Goal: Task Accomplishment & Management: Manage account settings

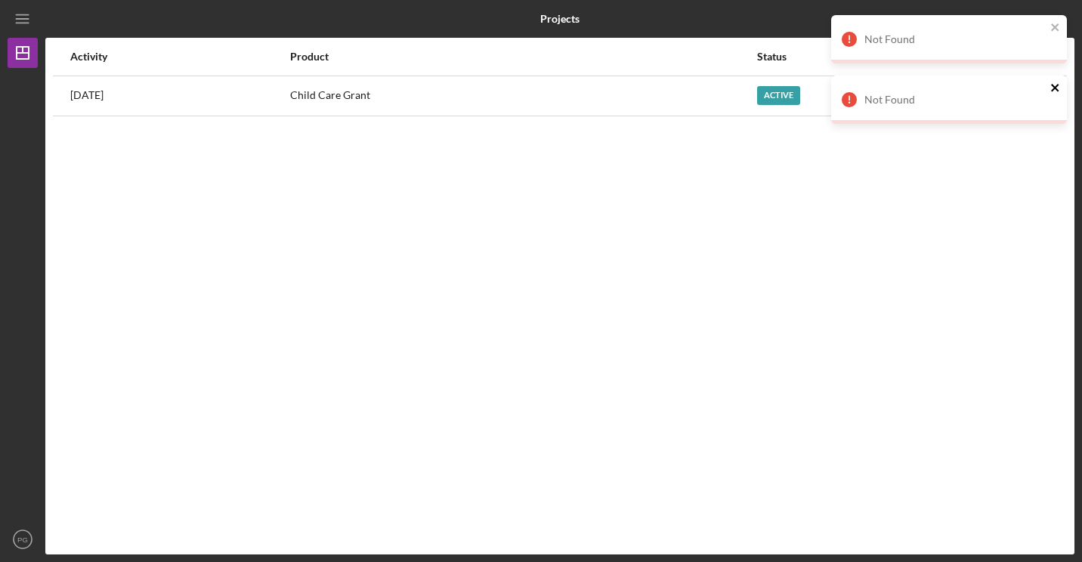
click at [1057, 85] on icon "close" at bounding box center [1055, 88] width 8 height 8
click at [1058, 21] on icon "close" at bounding box center [1055, 27] width 11 height 12
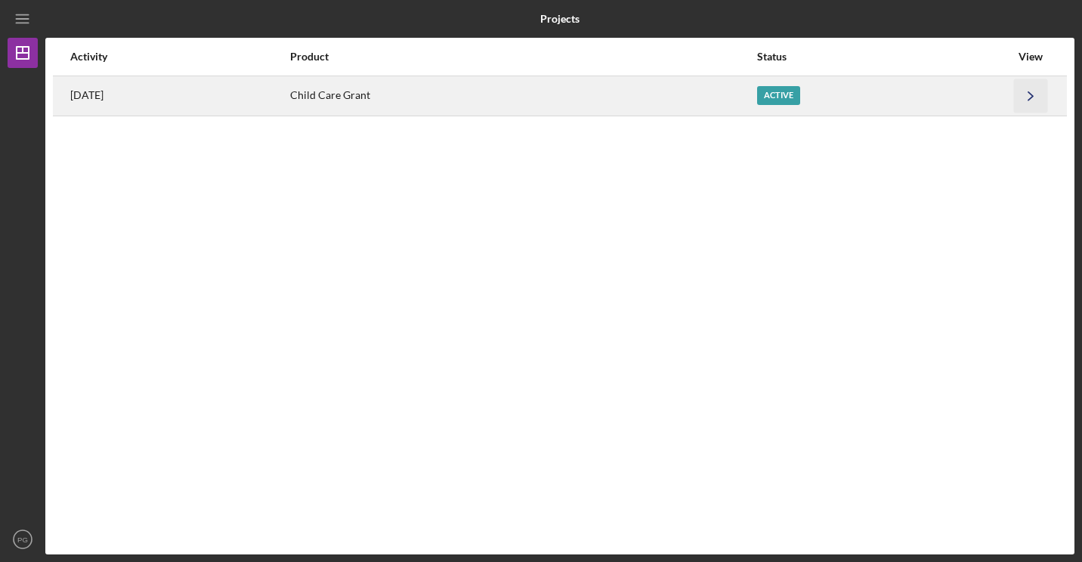
click at [1020, 106] on icon "Icon/Navigate" at bounding box center [1031, 96] width 34 height 34
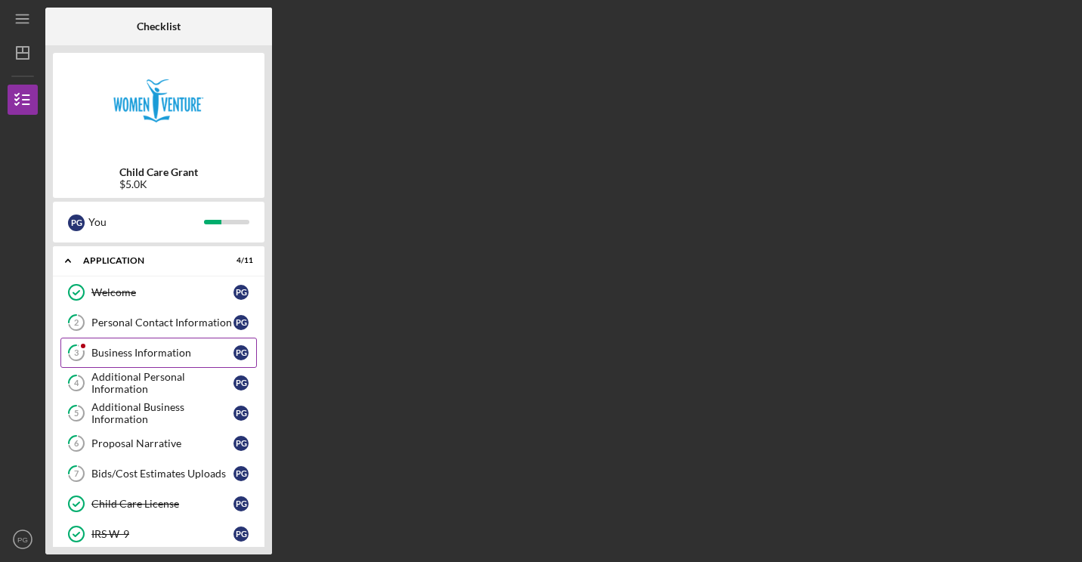
scroll to position [140, 0]
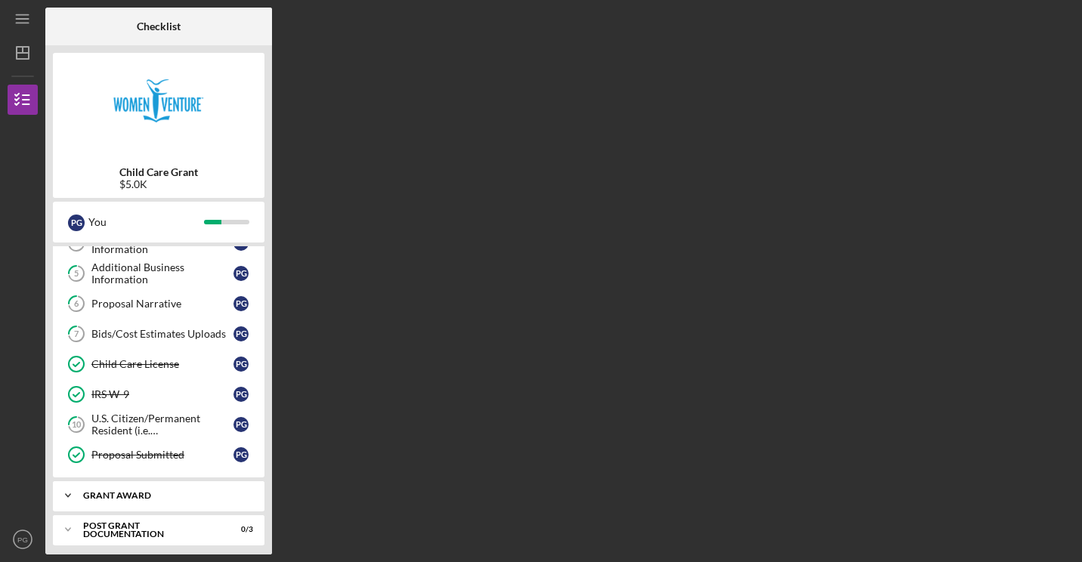
click at [184, 491] on div "Grant Award" at bounding box center [164, 495] width 162 height 9
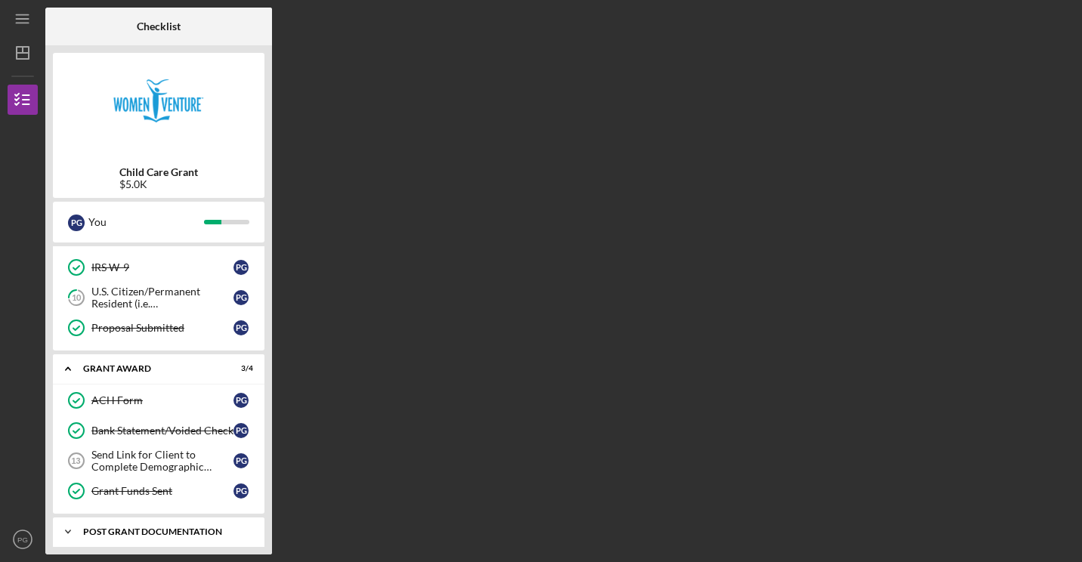
click at [159, 527] on div "Post Grant Documentation" at bounding box center [164, 531] width 162 height 9
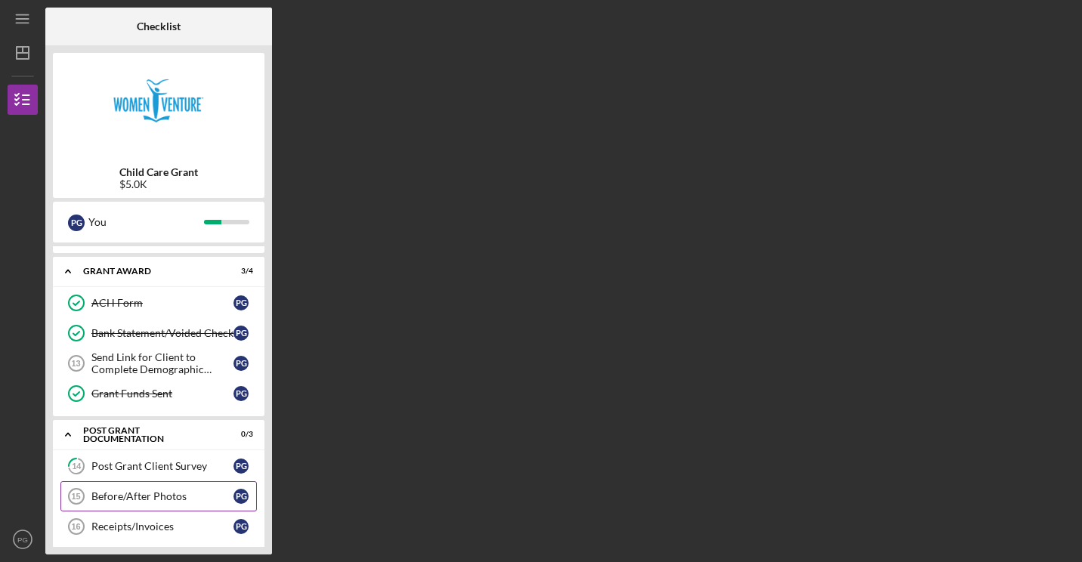
click at [181, 490] on div "Before/After Photos" at bounding box center [162, 496] width 142 height 12
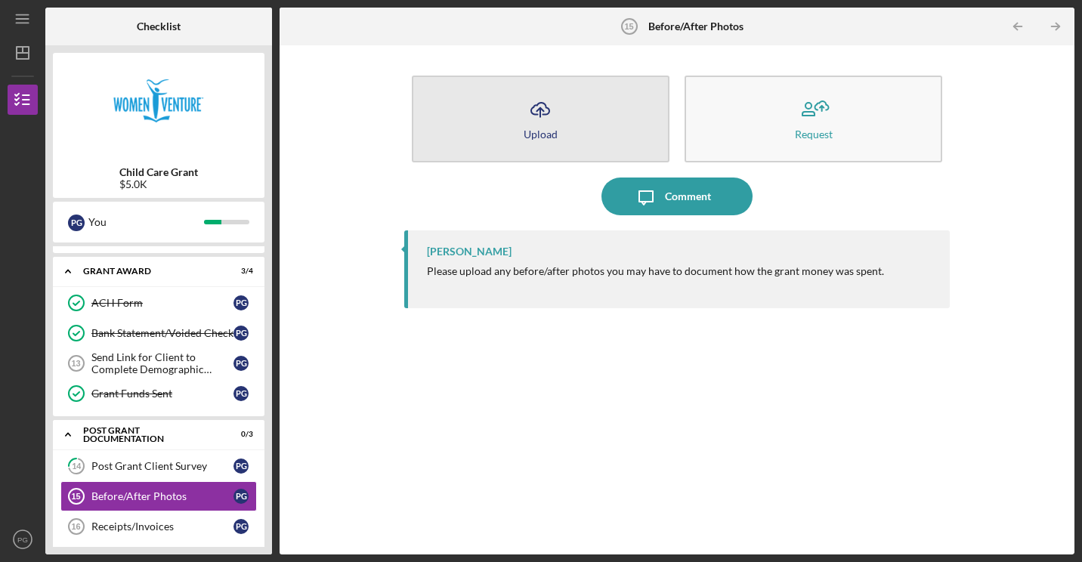
click at [530, 130] on div "Upload" at bounding box center [541, 133] width 34 height 11
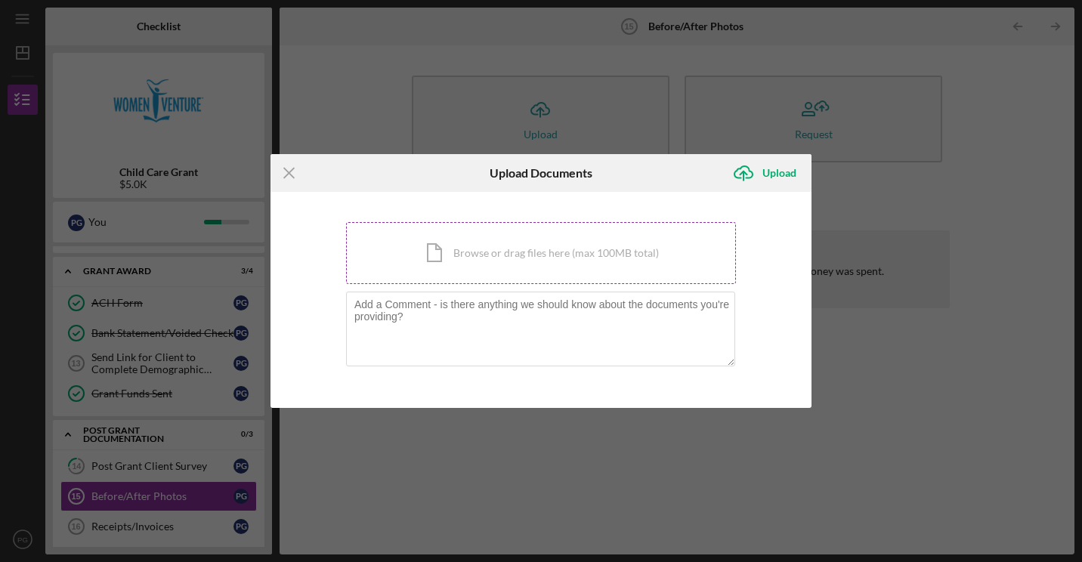
click at [459, 260] on div "Icon/Document Browse or drag files here (max 100MB total) Tap to choose files o…" at bounding box center [541, 253] width 390 height 62
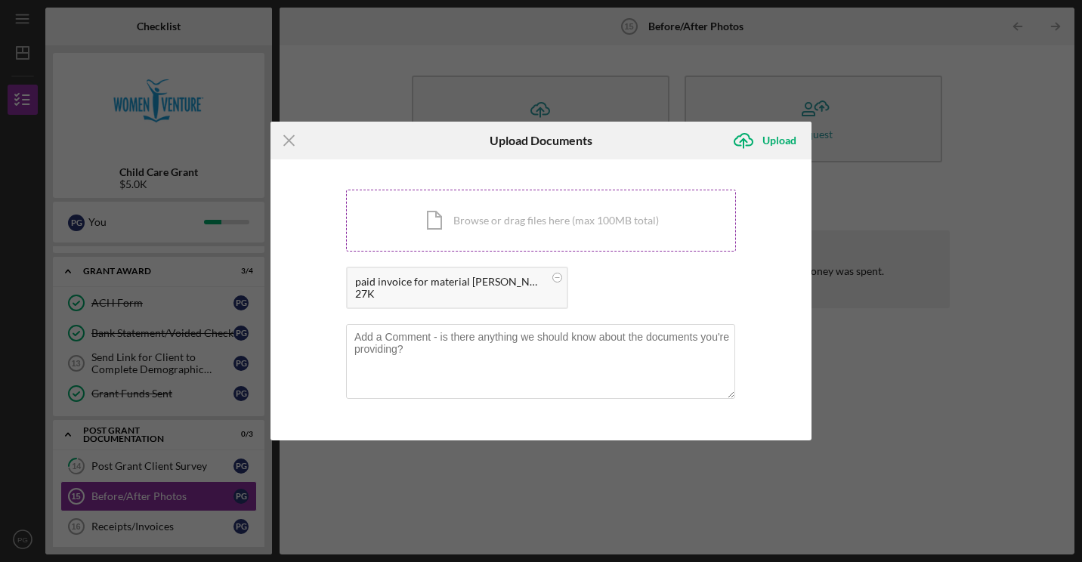
click at [565, 224] on div "Icon/Document Browse or drag files here (max 100MB total) Tap to choose files o…" at bounding box center [541, 221] width 390 height 62
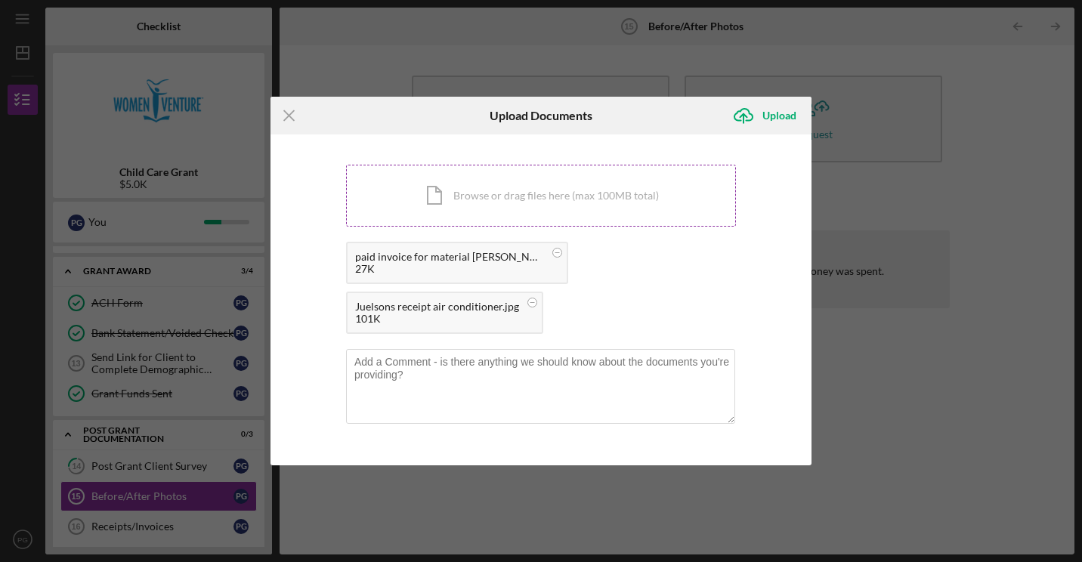
click at [546, 212] on div "Icon/Document Browse or drag files here (max 100MB total) Tap to choose files o…" at bounding box center [541, 196] width 390 height 62
click at [550, 369] on textarea at bounding box center [540, 386] width 389 height 74
type textarea "T"
click at [765, 121] on div "Upload" at bounding box center [779, 115] width 34 height 30
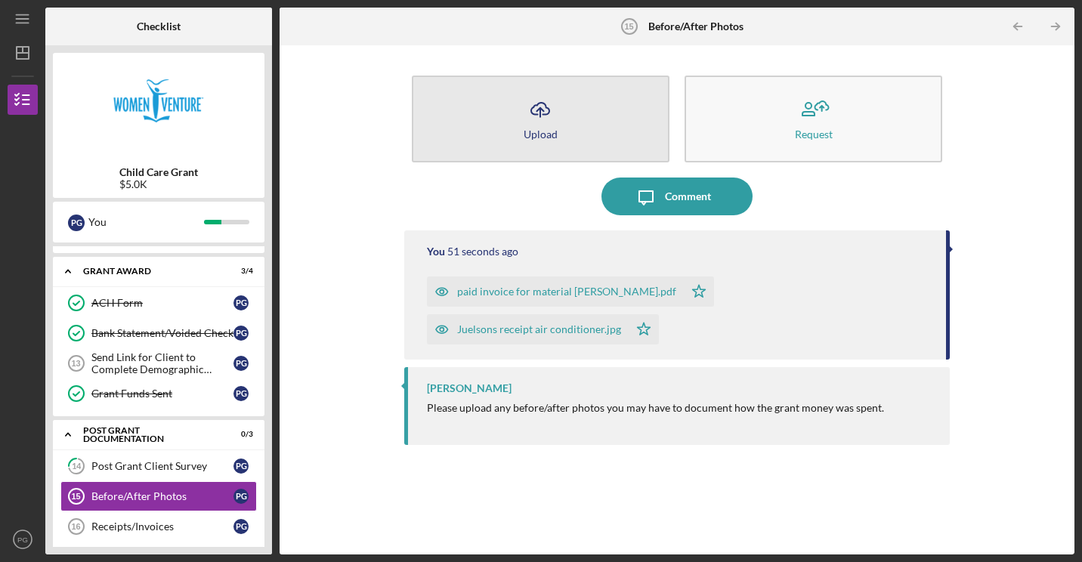
click at [557, 137] on button "Icon/Upload Upload" at bounding box center [541, 119] width 258 height 87
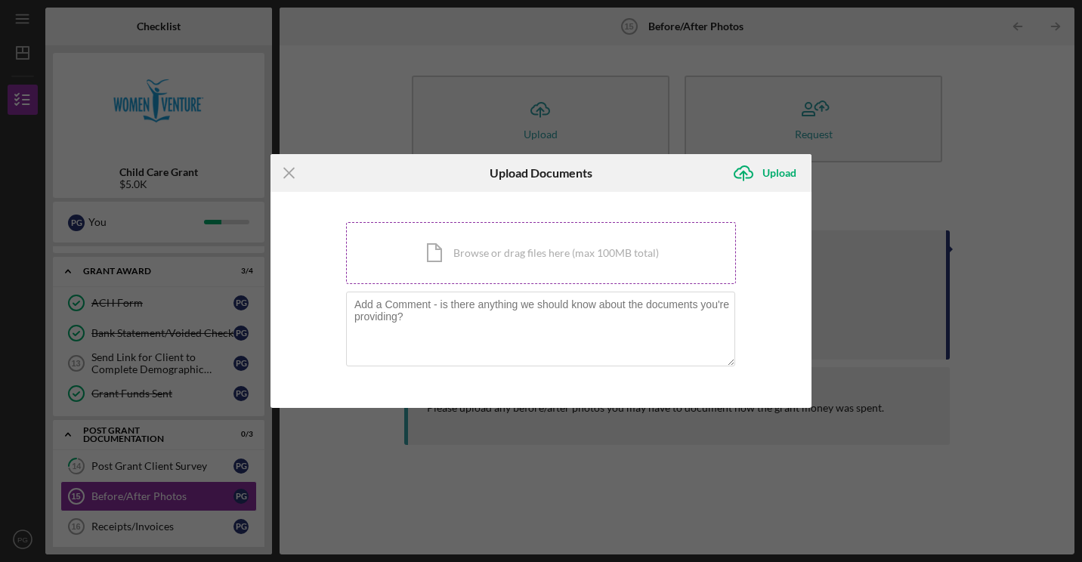
click at [512, 246] on div "Icon/Document Browse or drag files here (max 100MB total) Tap to choose files o…" at bounding box center [541, 253] width 390 height 62
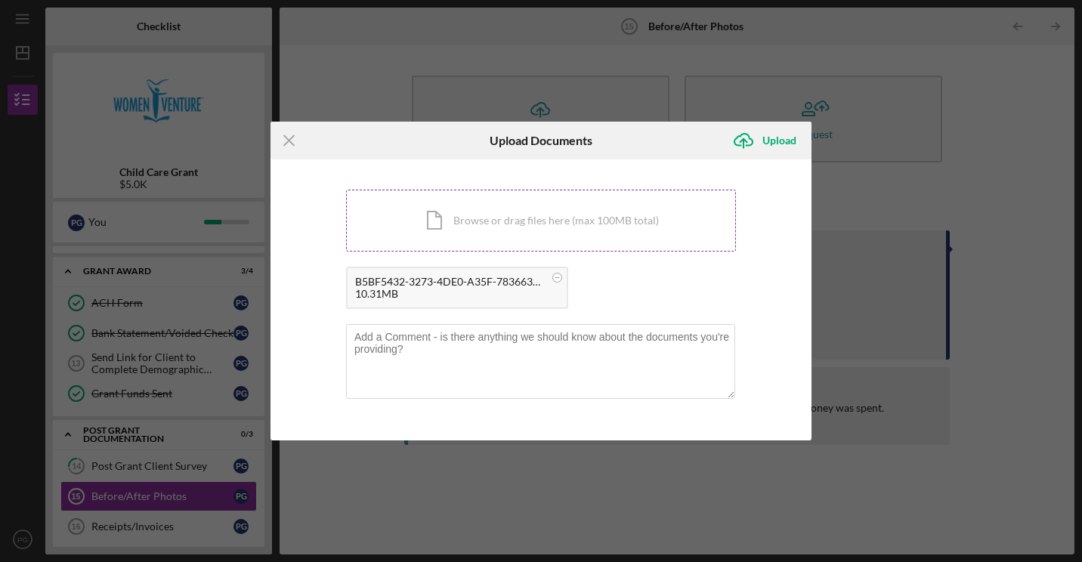
click at [453, 226] on div "Icon/Document Browse or drag files here (max 100MB total) Tap to choose files o…" at bounding box center [541, 221] width 390 height 62
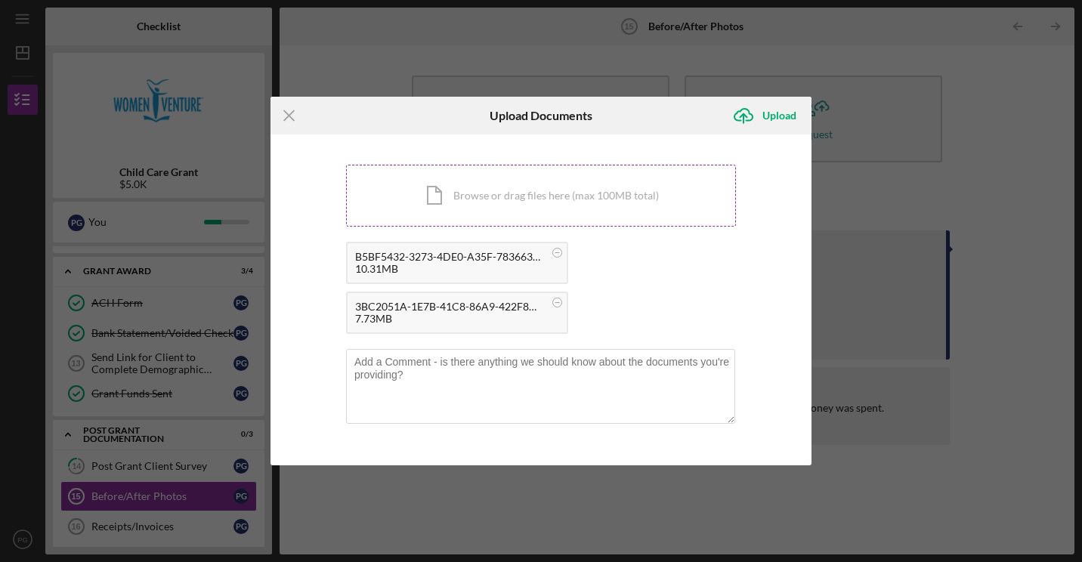
click at [569, 199] on div "Icon/Document Browse or drag files here (max 100MB total) Tap to choose files o…" at bounding box center [541, 196] width 390 height 62
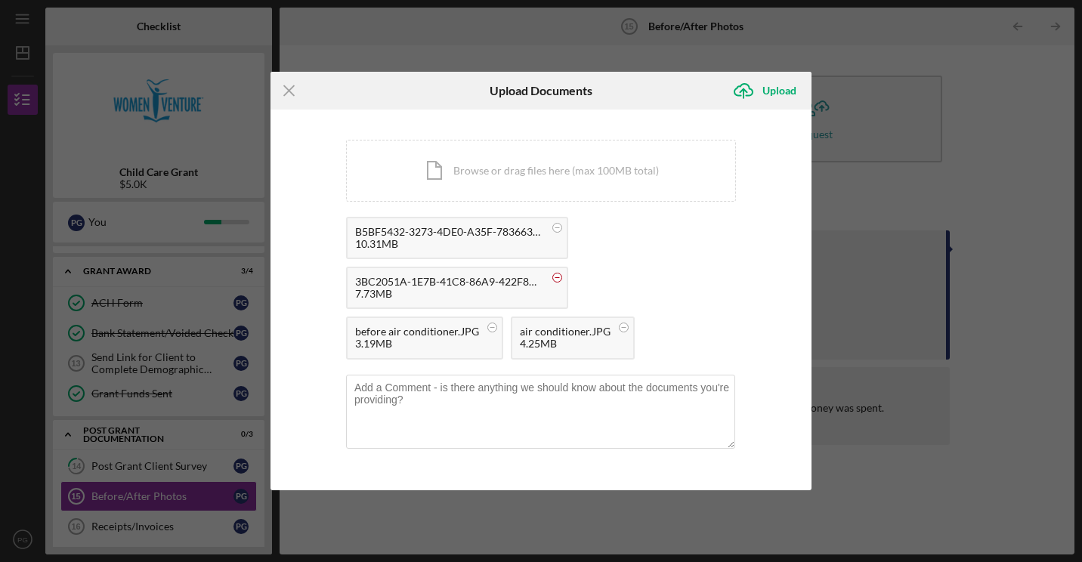
click at [562, 280] on icon at bounding box center [557, 277] width 19 height 19
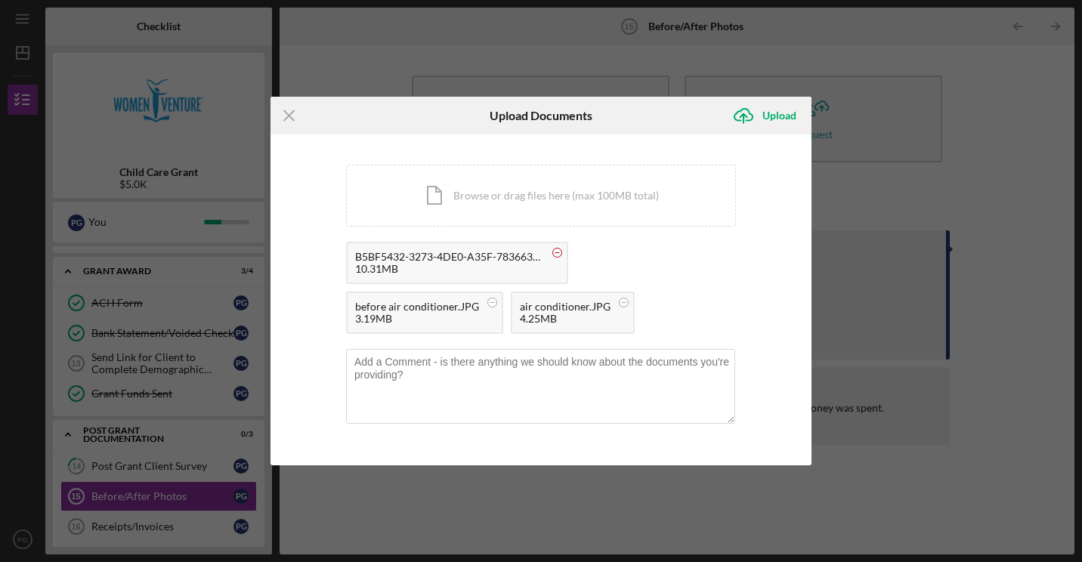
click at [555, 252] on rect at bounding box center [557, 252] width 5 height 1
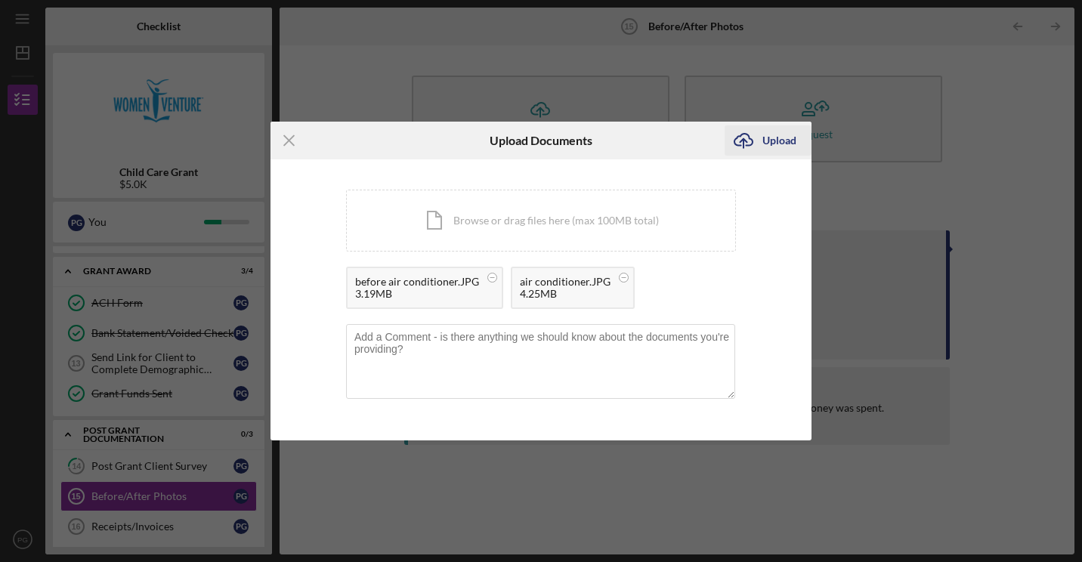
click at [774, 147] on div "Upload" at bounding box center [779, 140] width 34 height 30
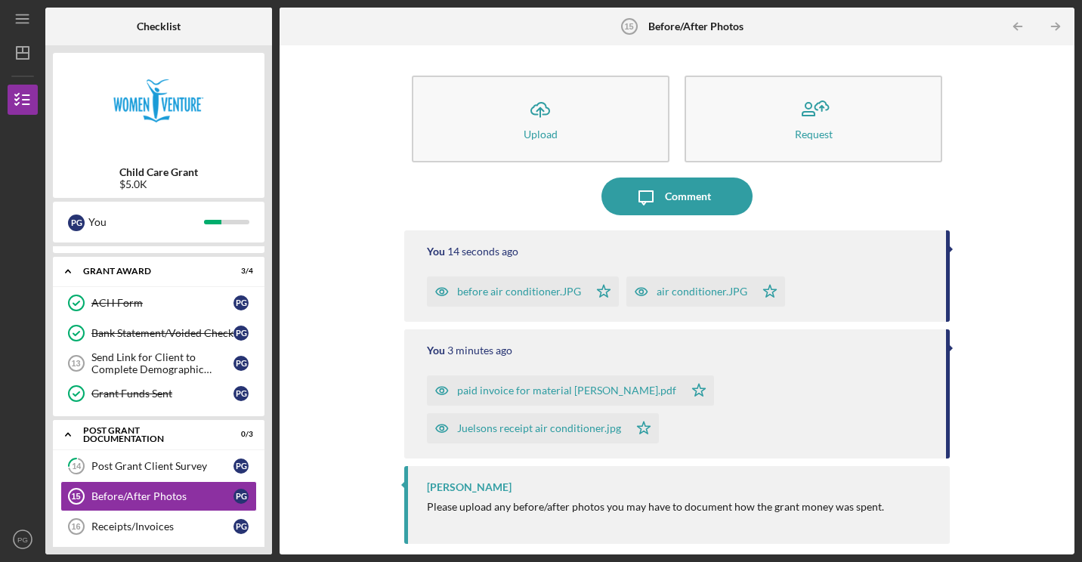
click at [580, 393] on div "paid invoice for material [PERSON_NAME].pdf" at bounding box center [566, 391] width 219 height 12
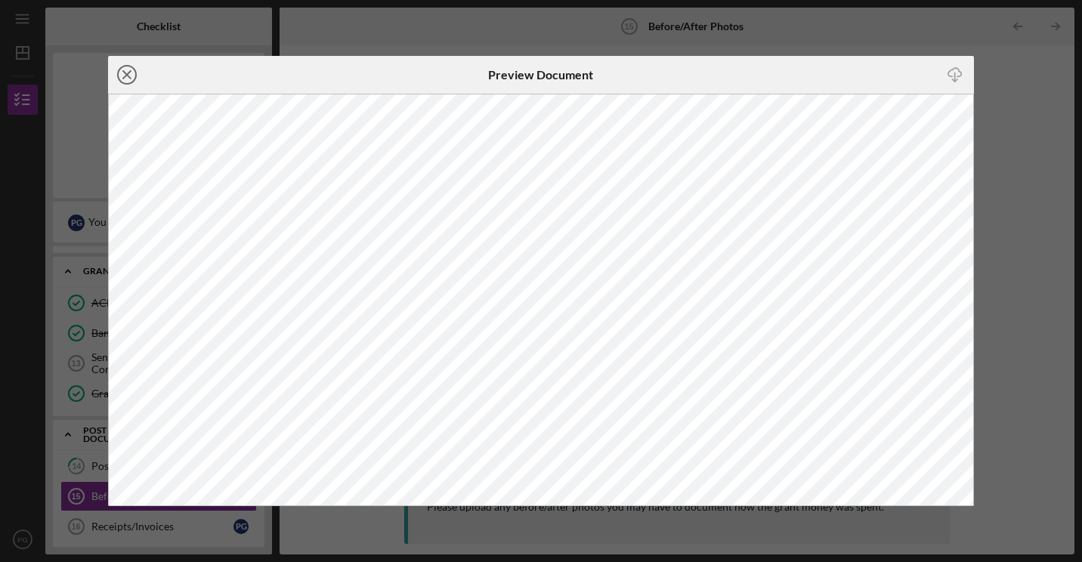
click at [133, 76] on icon "Icon/Close" at bounding box center [127, 75] width 38 height 38
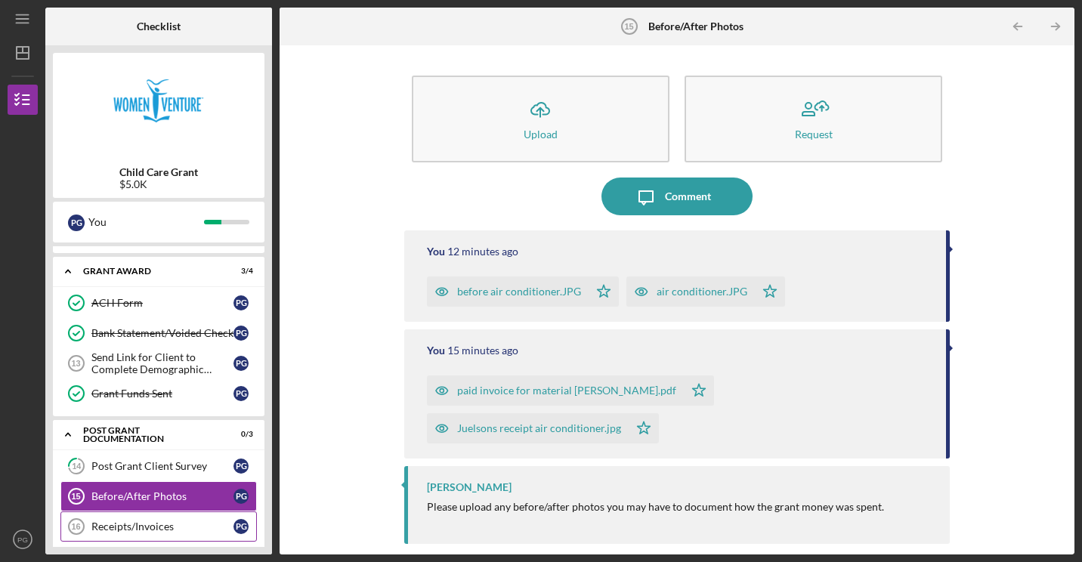
drag, startPoint x: 172, startPoint y: 525, endPoint x: 175, endPoint y: 508, distance: 16.9
click at [175, 511] on link "Receipts/Invoices 16 Receipts/Invoices P G" at bounding box center [158, 526] width 196 height 30
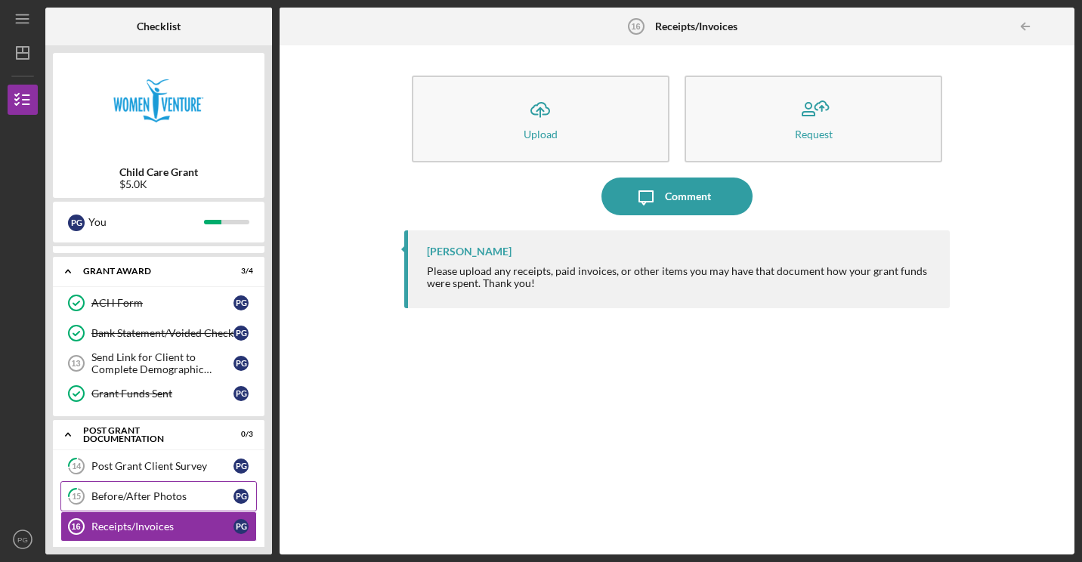
click at [201, 481] on link "15 Before/After Photos P G" at bounding box center [158, 496] width 196 height 30
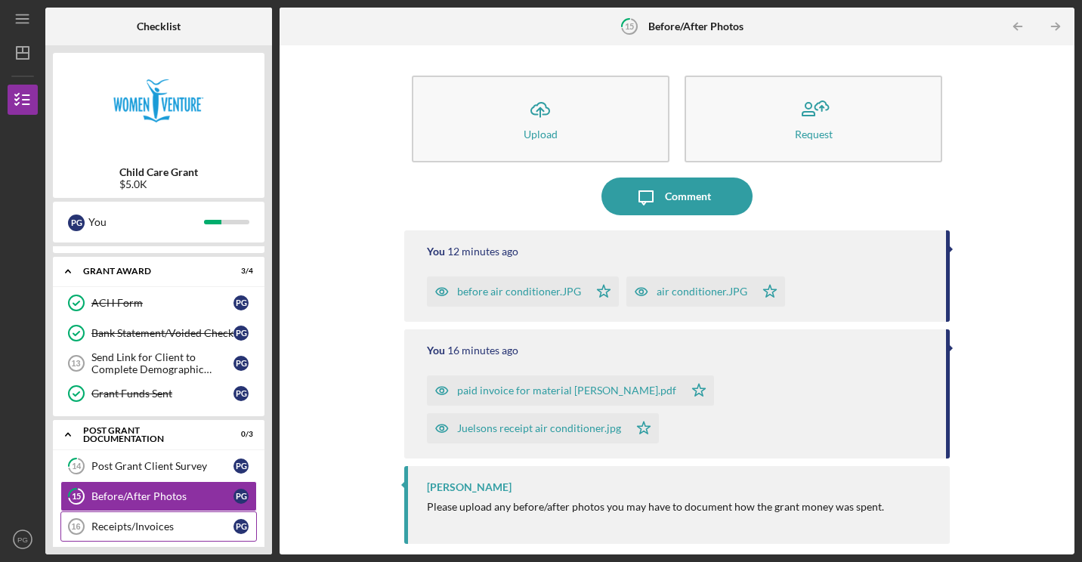
click at [208, 521] on div "Receipts/Invoices" at bounding box center [162, 527] width 142 height 12
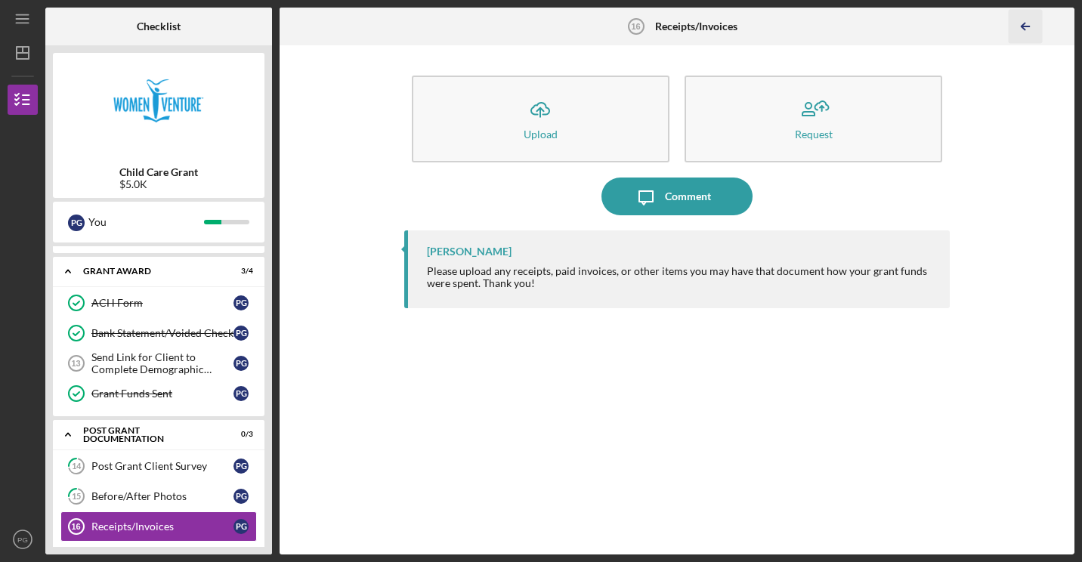
click at [1027, 30] on icon "Icon/Table Pagination Arrow" at bounding box center [1026, 27] width 34 height 34
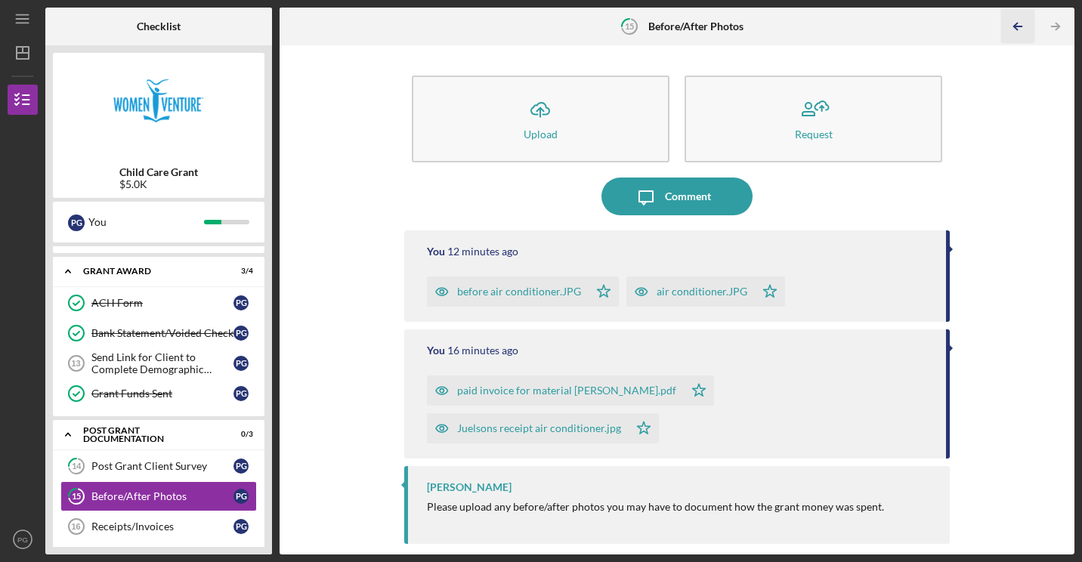
click at [1027, 30] on icon "Icon/Table Pagination Arrow" at bounding box center [1018, 27] width 34 height 34
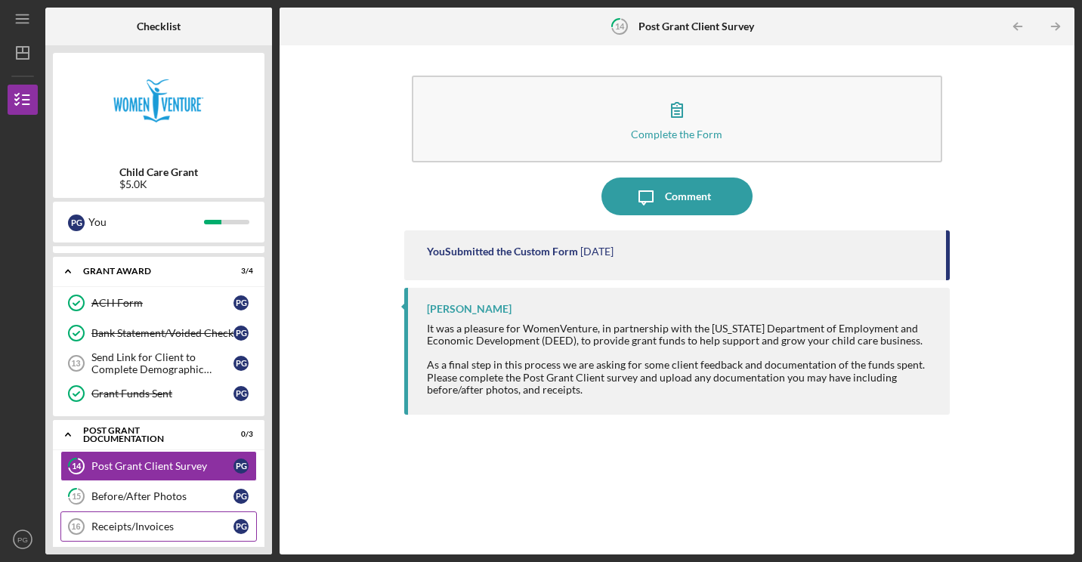
click at [131, 521] on div "Receipts/Invoices" at bounding box center [162, 527] width 142 height 12
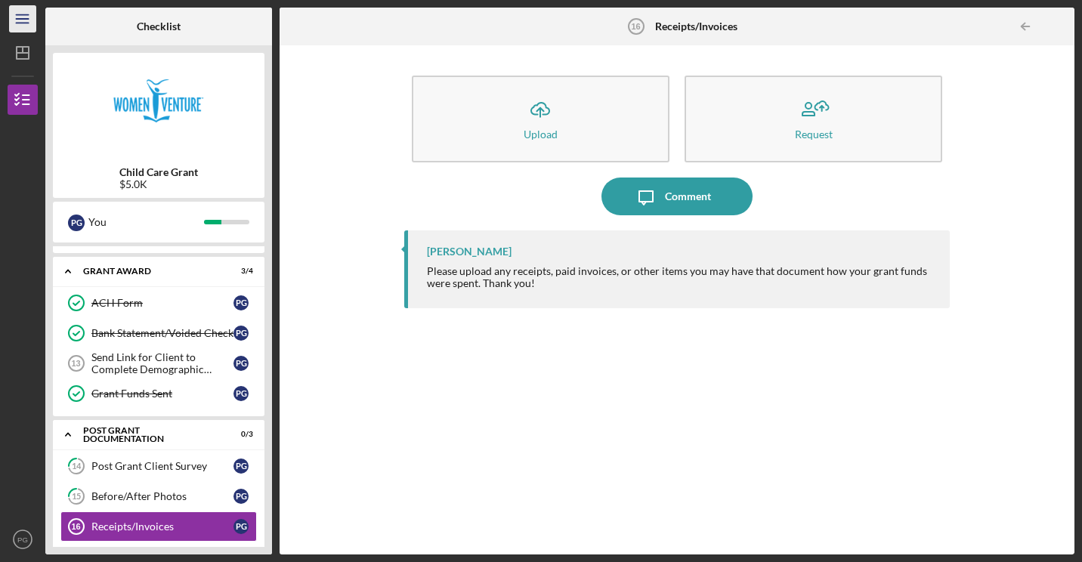
click at [29, 7] on icon "Icon/Menu" at bounding box center [23, 19] width 34 height 34
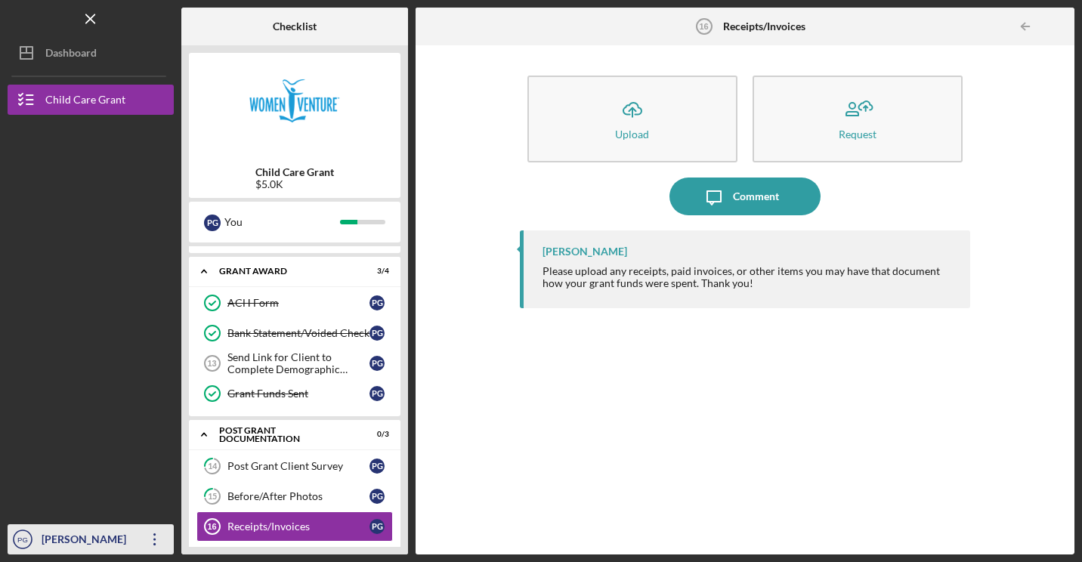
click at [126, 552] on div "[PERSON_NAME]" at bounding box center [87, 541] width 98 height 34
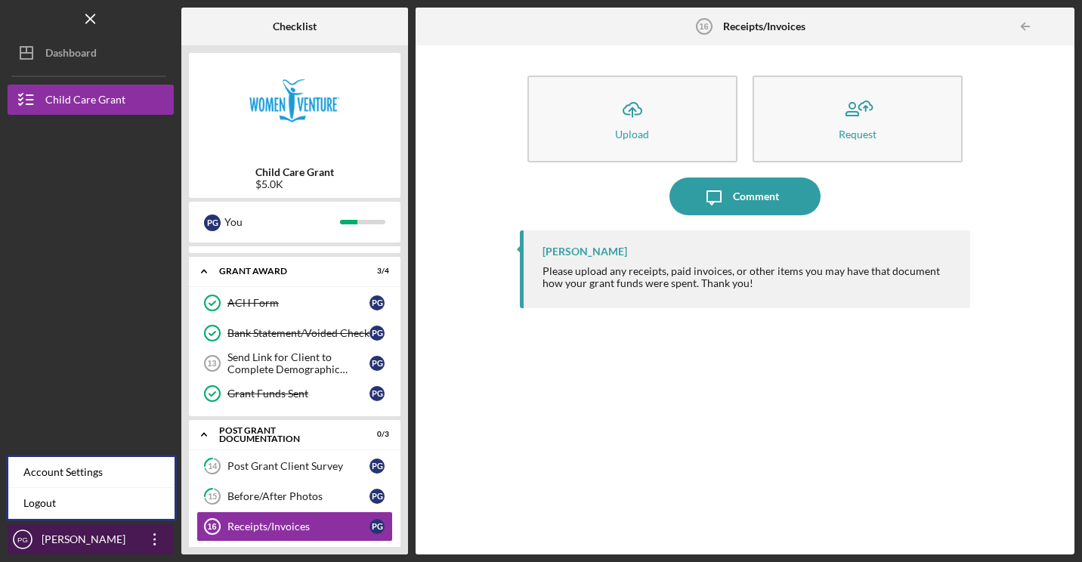
click at [126, 552] on div "[PERSON_NAME]" at bounding box center [87, 541] width 98 height 34
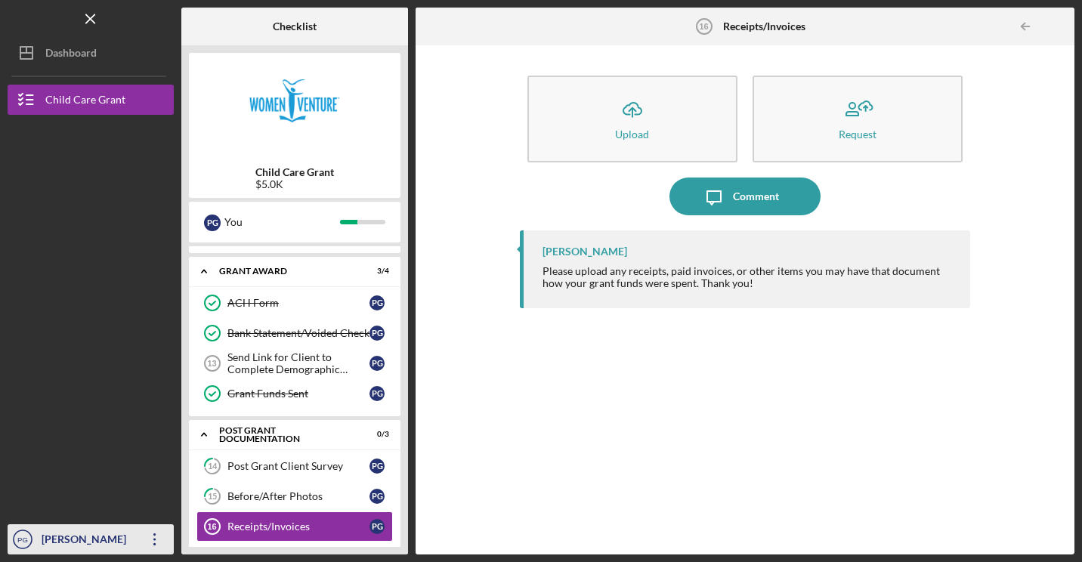
click at [100, 535] on div "[PERSON_NAME]" at bounding box center [87, 541] width 98 height 34
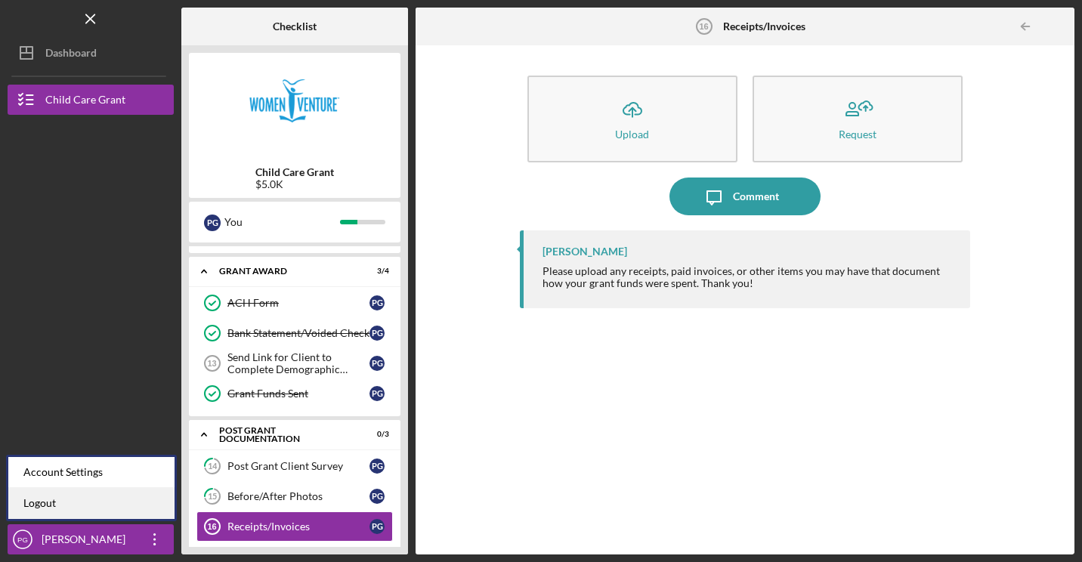
click at [76, 509] on link "Logout" at bounding box center [91, 503] width 166 height 31
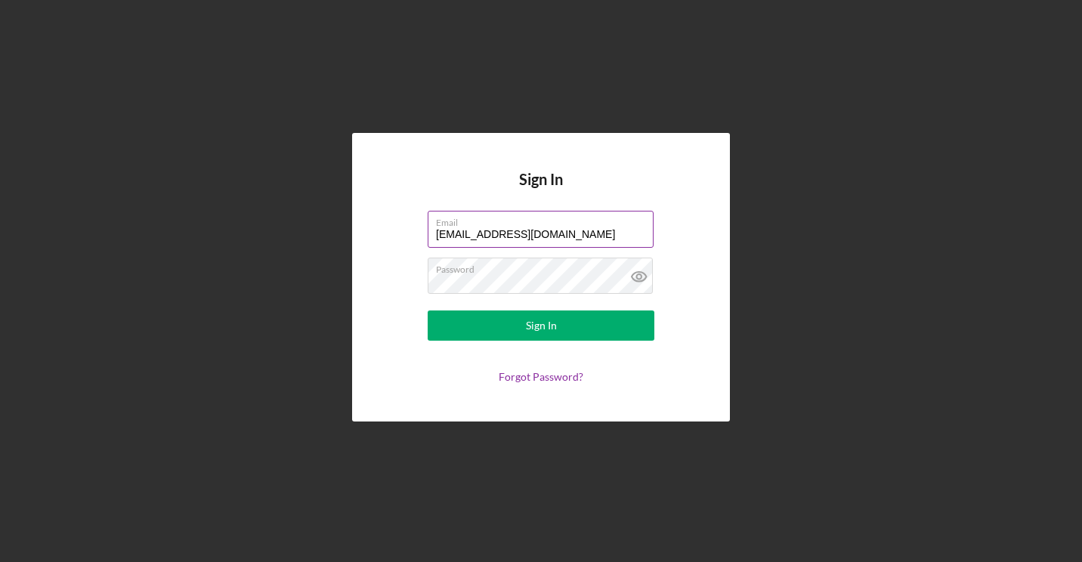
click at [593, 224] on label "Email" at bounding box center [545, 220] width 218 height 17
click at [593, 224] on input "[EMAIL_ADDRESS][DOMAIN_NAME]" at bounding box center [541, 229] width 226 height 36
click at [530, 236] on input "[EMAIL_ADDRESS][DOMAIN_NAME]" at bounding box center [541, 229] width 226 height 36
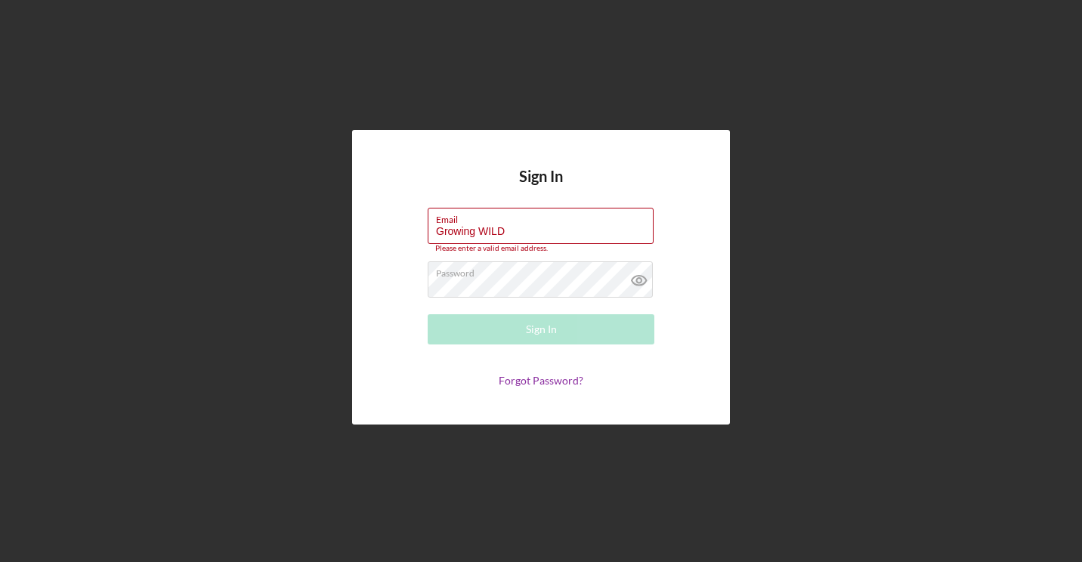
click at [496, 370] on form "Email Growing WILD Please enter a valid email address. Password Sign In Forgot …" at bounding box center [541, 298] width 302 height 180
drag, startPoint x: 518, startPoint y: 225, endPoint x: 416, endPoint y: 230, distance: 102.9
click at [416, 230] on form "Email Growing WILD Please enter a valid email address. Password Sign In Forgot …" at bounding box center [541, 298] width 302 height 180
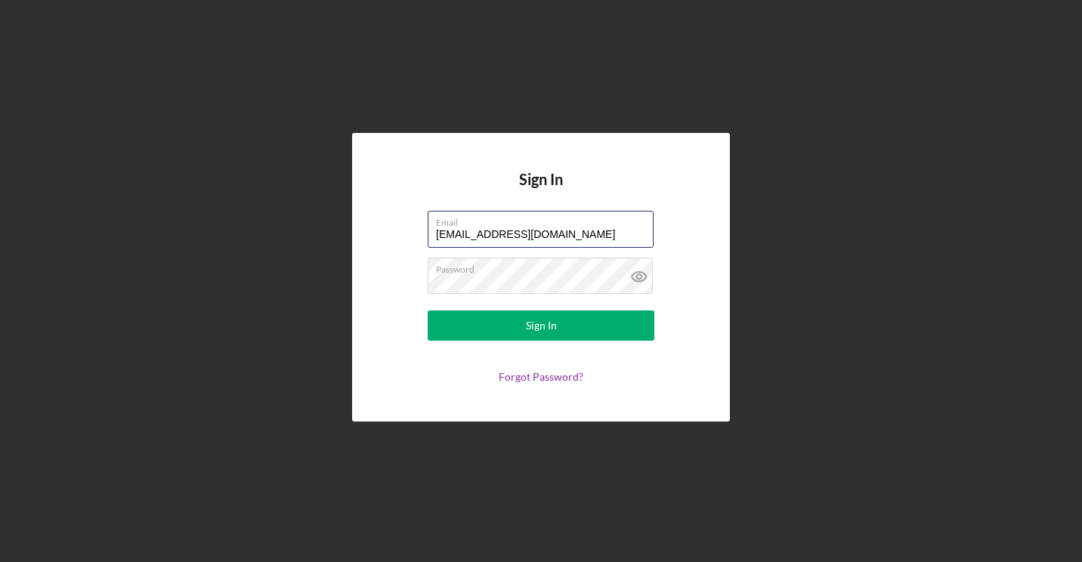
click at [428, 310] on button "Sign In" at bounding box center [541, 325] width 227 height 30
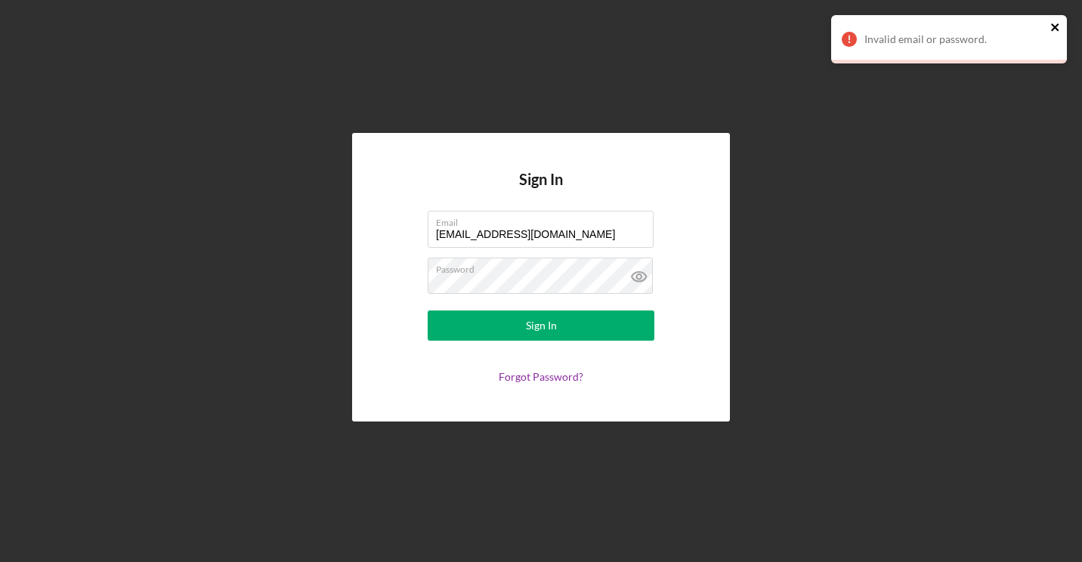
click at [1055, 27] on icon "close" at bounding box center [1055, 27] width 8 height 8
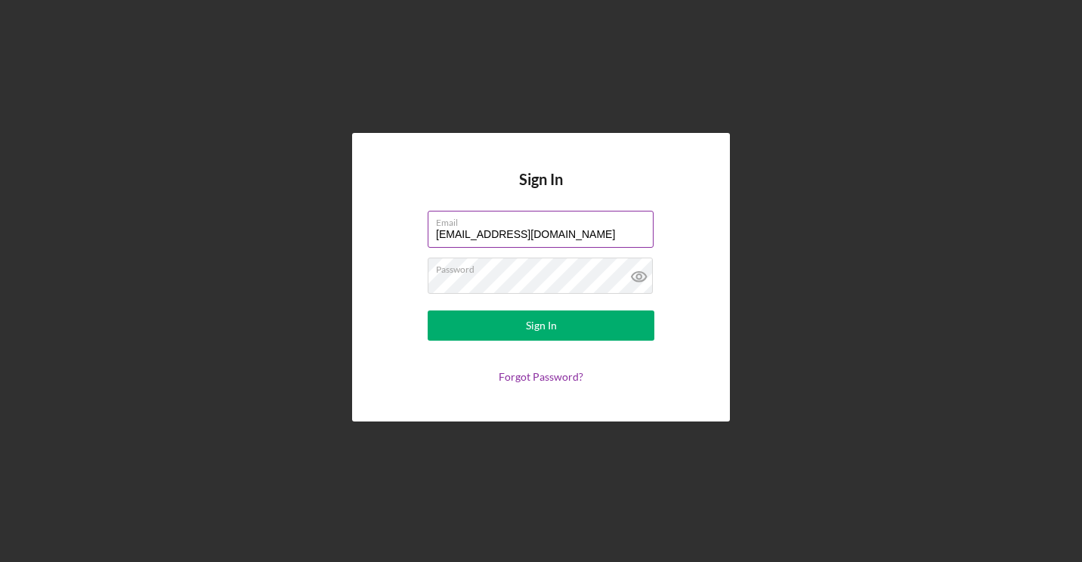
drag, startPoint x: 588, startPoint y: 231, endPoint x: 501, endPoint y: 239, distance: 87.2
click at [501, 239] on input "[EMAIL_ADDRESS][DOMAIN_NAME]" at bounding box center [541, 229] width 226 height 36
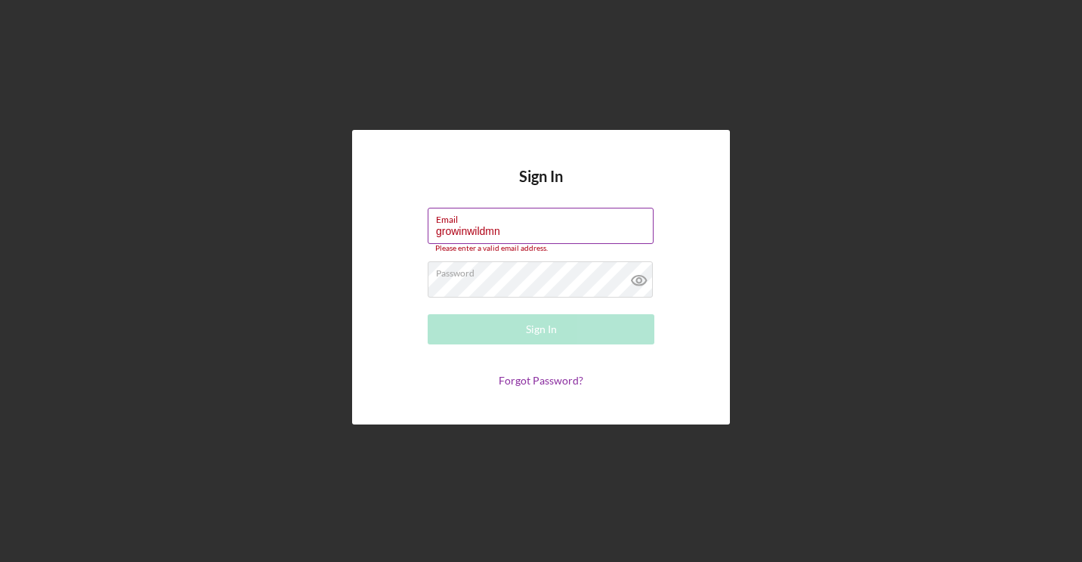
click at [556, 233] on input "growinwildmn" at bounding box center [541, 226] width 226 height 36
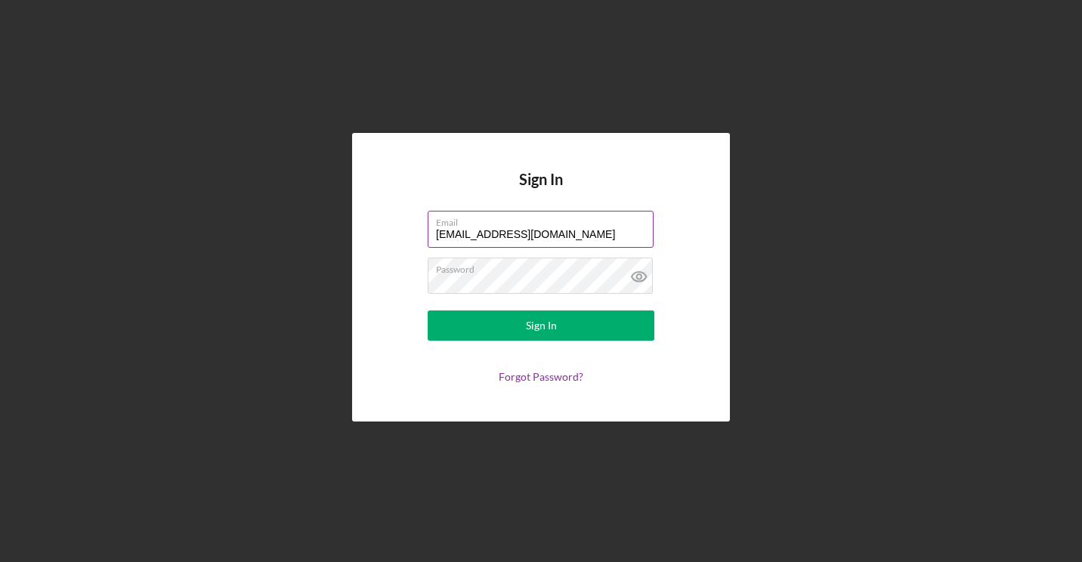
type input "[EMAIL_ADDRESS][DOMAIN_NAME]"
click at [428, 310] on button "Sign In" at bounding box center [541, 325] width 227 height 30
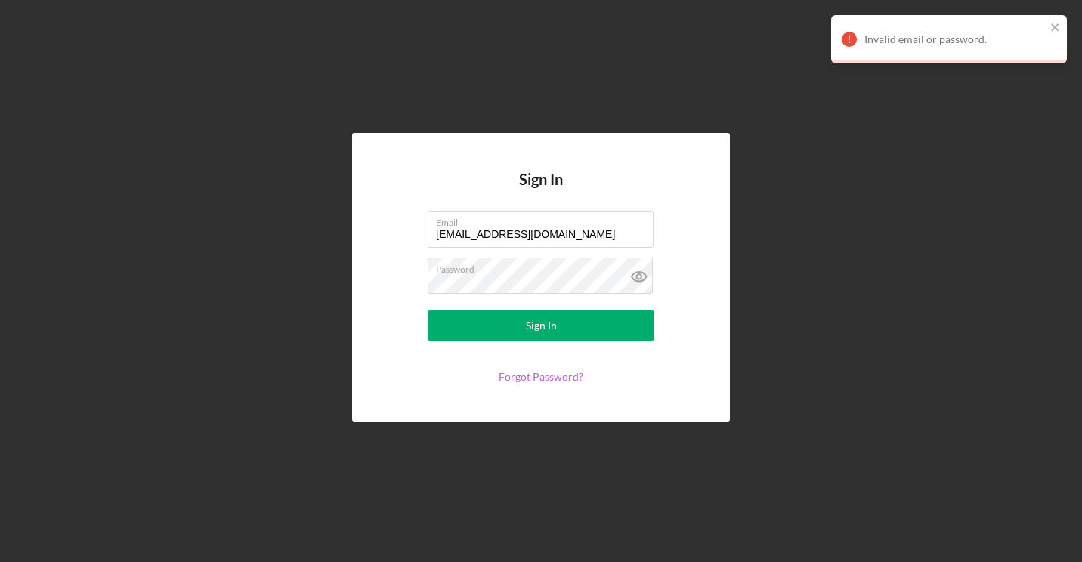
click at [532, 382] on link "Forgot Password?" at bounding box center [541, 376] width 85 height 13
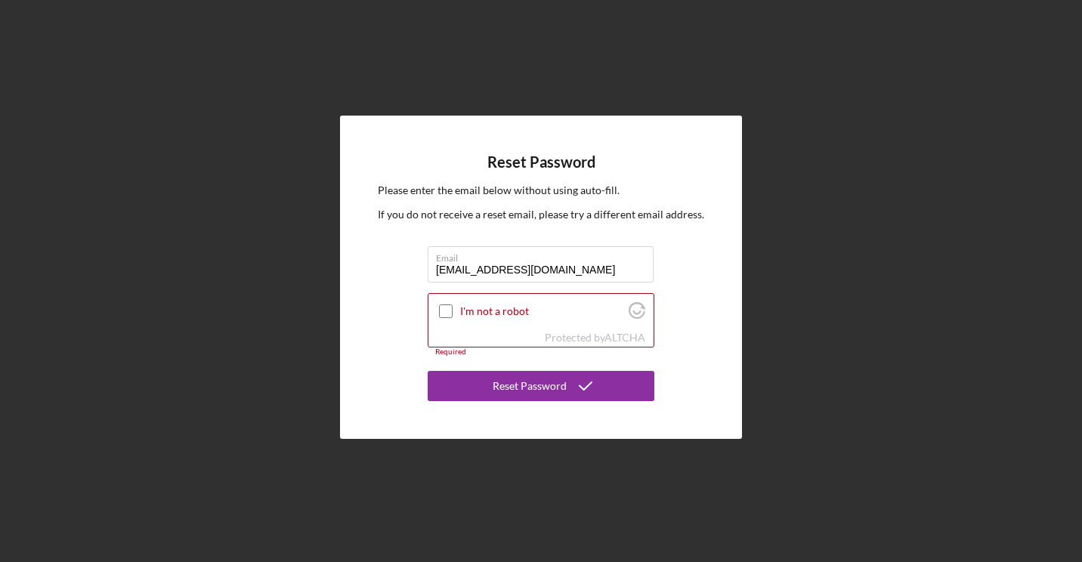
type input "[EMAIL_ADDRESS][DOMAIN_NAME]"
click at [441, 311] on input "I'm not a robot" at bounding box center [446, 311] width 14 height 14
checkbox input "true"
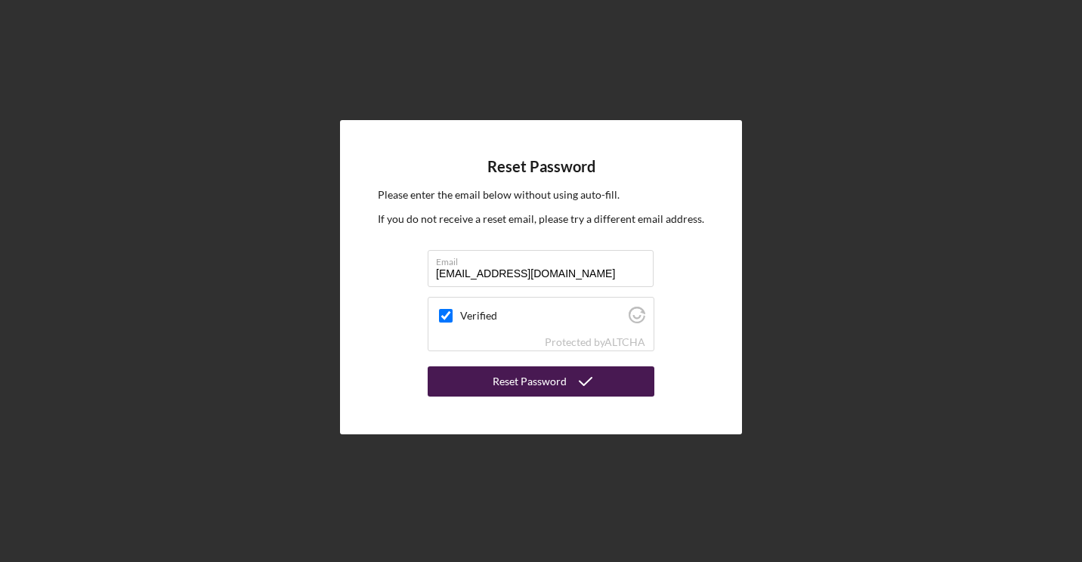
click at [480, 385] on button "Reset Password" at bounding box center [541, 381] width 227 height 30
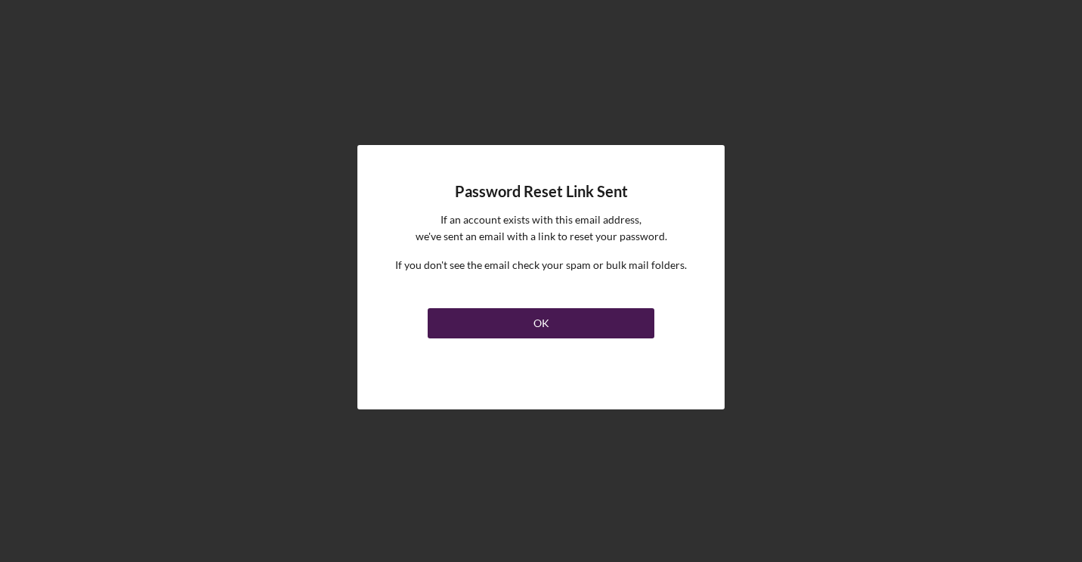
click at [523, 320] on button "OK" at bounding box center [541, 323] width 227 height 30
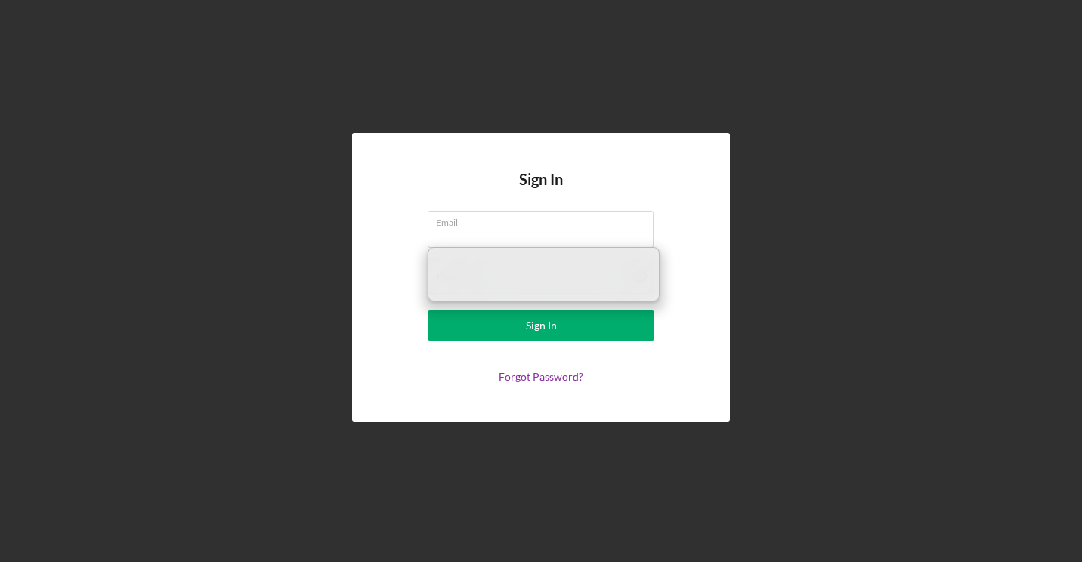
type input "[EMAIL_ADDRESS][DOMAIN_NAME]"
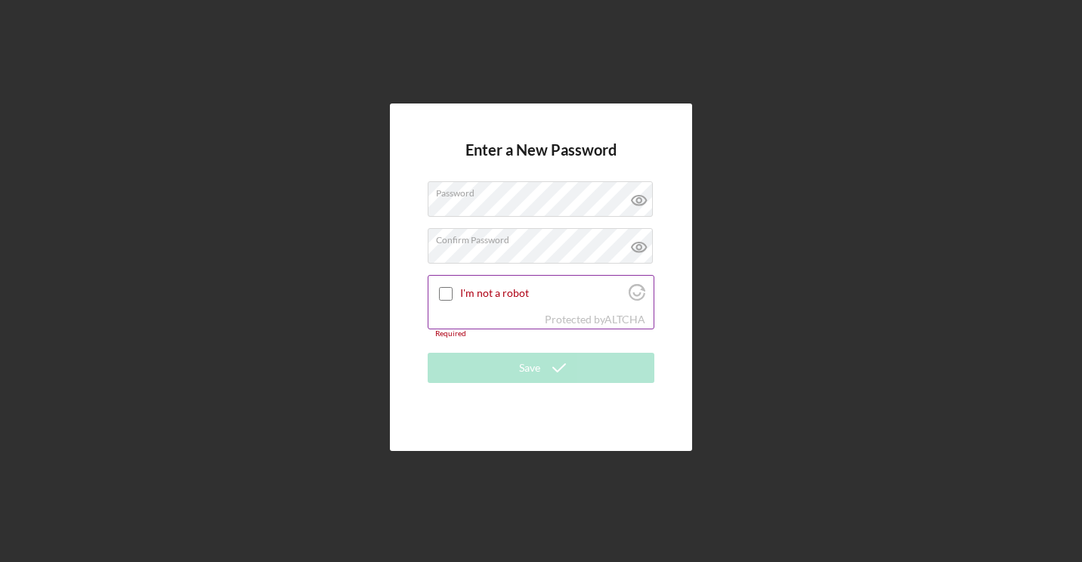
click at [447, 297] on input "I'm not a robot" at bounding box center [446, 294] width 14 height 14
checkbox input "true"
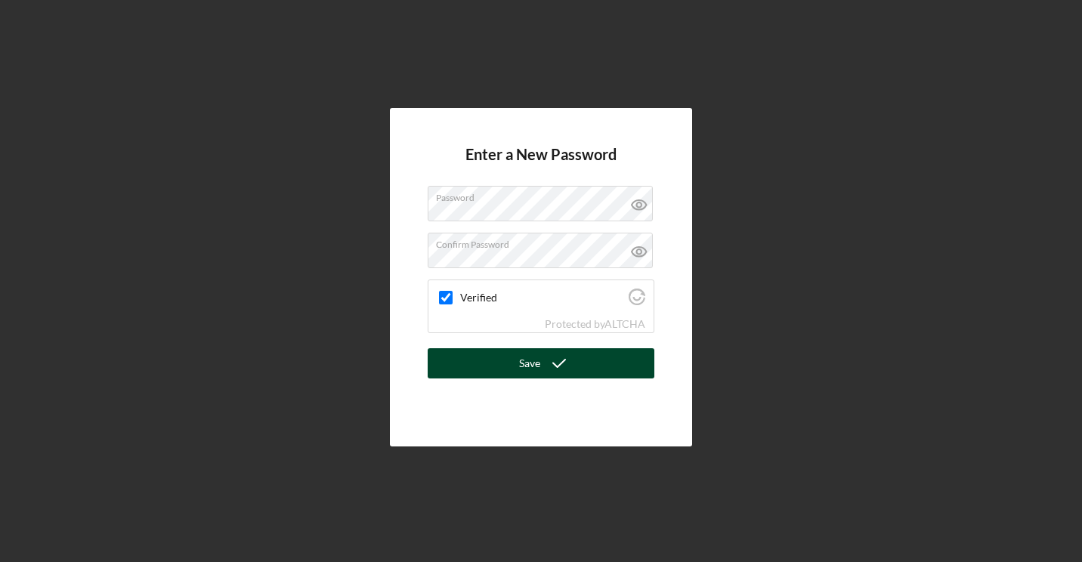
click at [474, 364] on button "Save" at bounding box center [541, 363] width 227 height 30
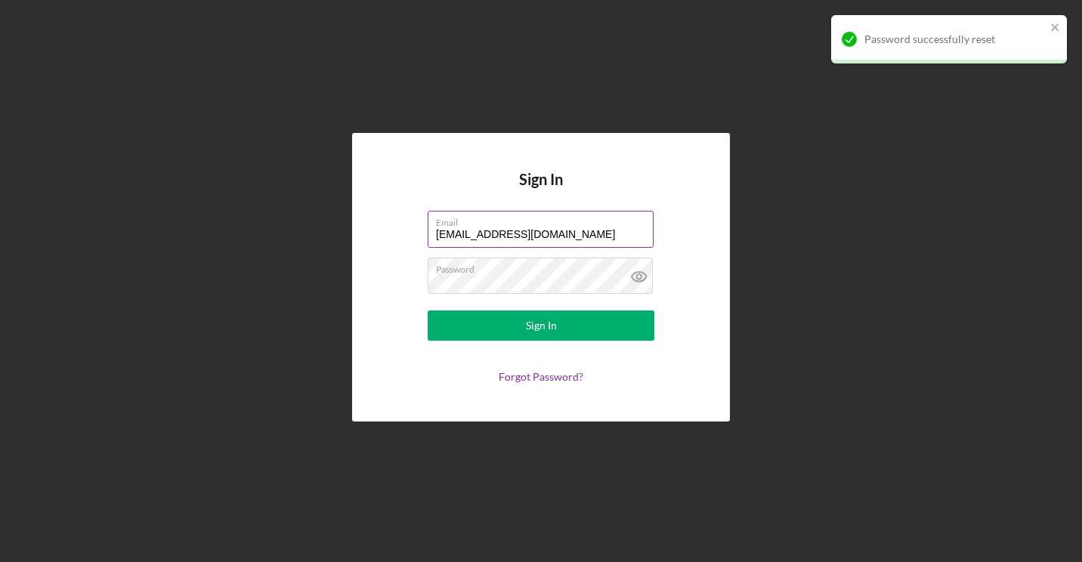
click at [585, 230] on input "[EMAIL_ADDRESS][DOMAIN_NAME]" at bounding box center [541, 229] width 226 height 36
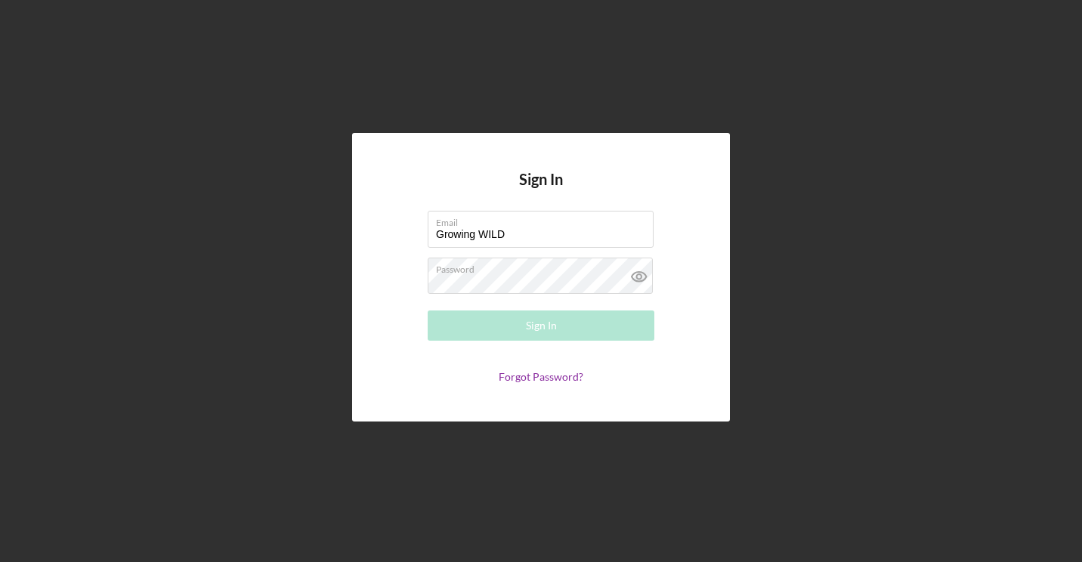
drag, startPoint x: 534, startPoint y: 240, endPoint x: 375, endPoint y: 261, distance: 160.8
click at [375, 261] on div "Sign In Email Growing WILD Please enter a valid email address. Password Sign In…" at bounding box center [541, 277] width 378 height 288
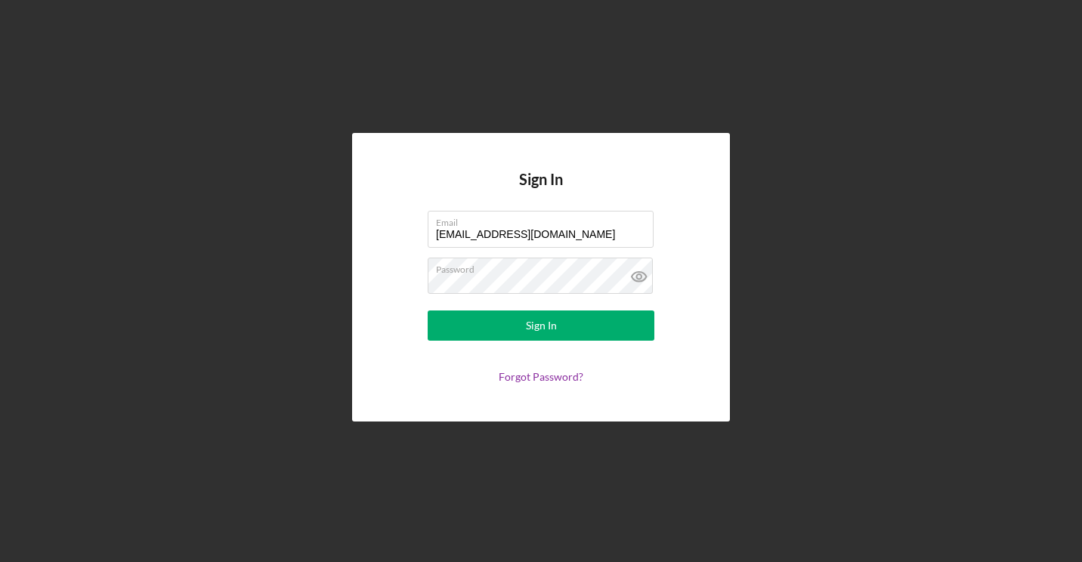
type input "[EMAIL_ADDRESS][DOMAIN_NAME]"
click at [428, 310] on button "Sign In" at bounding box center [541, 325] width 227 height 30
